Goal: Subscribe to service/newsletter

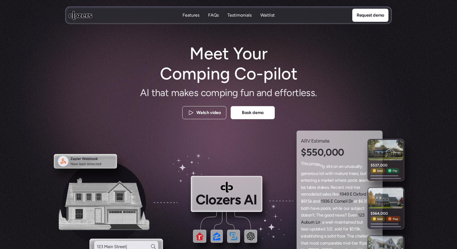
click at [269, 15] on p "Waitlist" at bounding box center [267, 15] width 14 height 6
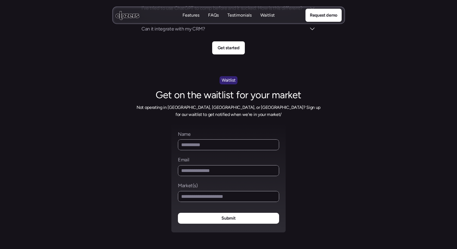
scroll to position [2076, 0]
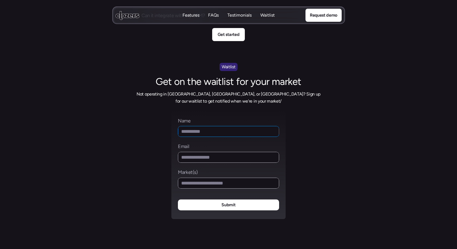
click at [238, 126] on input "Name" at bounding box center [228, 131] width 101 height 11
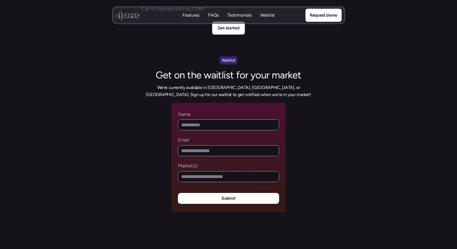
scroll to position [2058, 0]
